Goal: Information Seeking & Learning: Learn about a topic

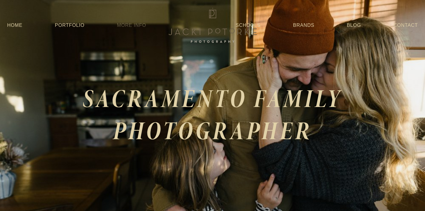
click at [132, 25] on link "More Info" at bounding box center [131, 25] width 29 height 11
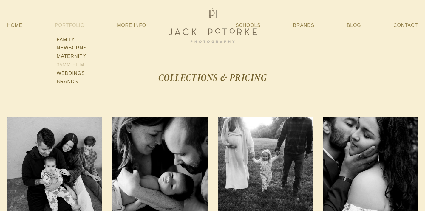
click at [75, 65] on link "35mm Film" at bounding box center [72, 65] width 34 height 8
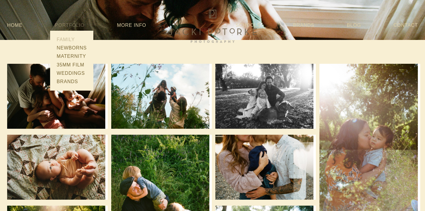
click at [67, 38] on link "Family" at bounding box center [72, 39] width 34 height 8
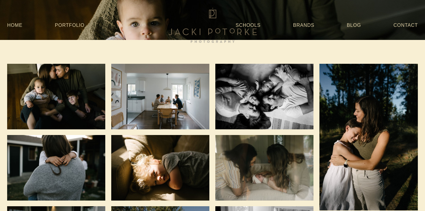
click at [135, 24] on link "More Info" at bounding box center [131, 25] width 29 height 11
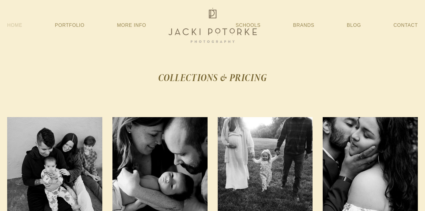
click at [11, 23] on link "Home" at bounding box center [14, 25] width 15 height 11
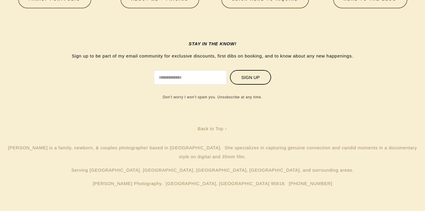
scroll to position [1811, 0]
